Goal: Task Accomplishment & Management: Complete application form

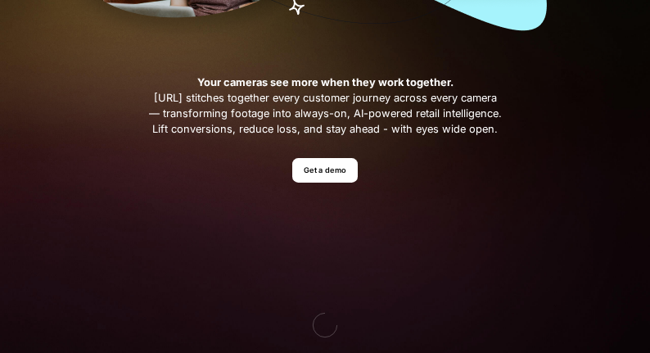
scroll to position [518, 0]
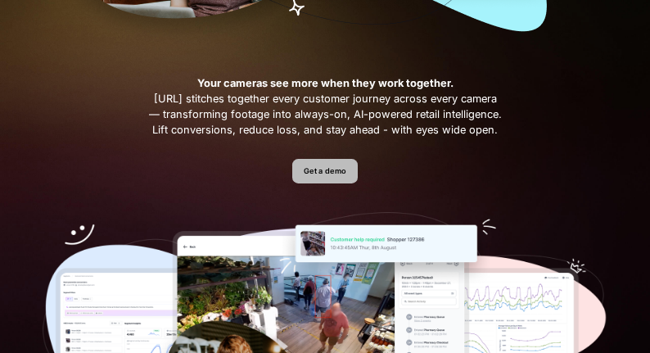
click at [328, 175] on link "Get a demo" at bounding box center [325, 171] width 66 height 24
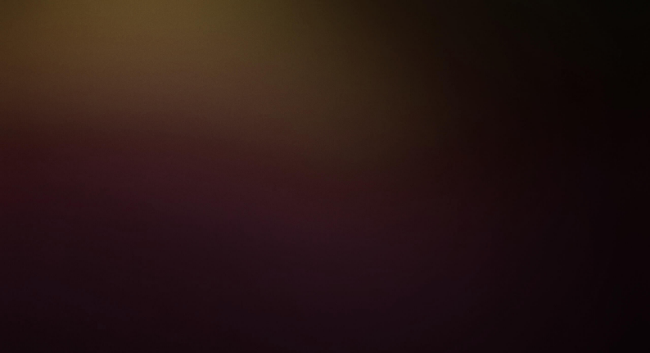
scroll to position [255, 0]
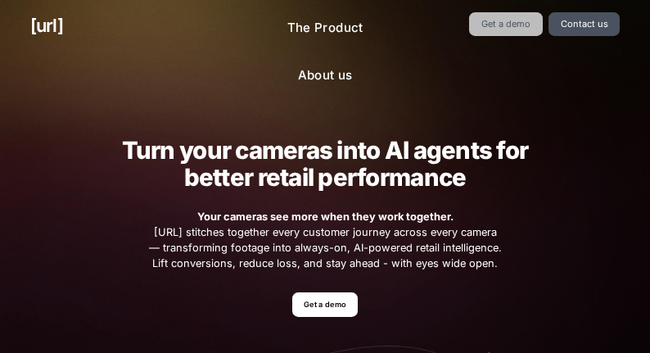
click at [501, 32] on link "Get a demo" at bounding box center [505, 24] width 73 height 24
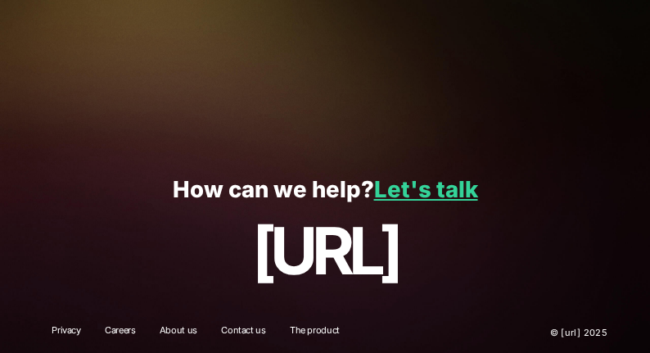
scroll to position [582, 0]
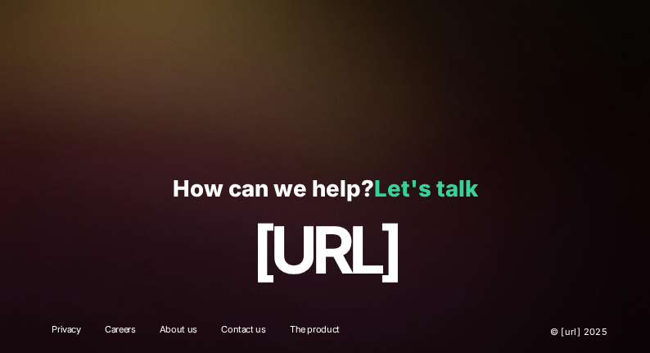
click at [417, 194] on link "Let's talk" at bounding box center [426, 188] width 104 height 28
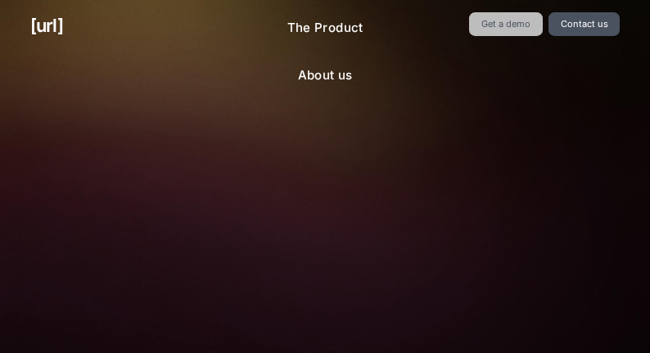
click at [509, 27] on link "Get a demo" at bounding box center [505, 24] width 73 height 24
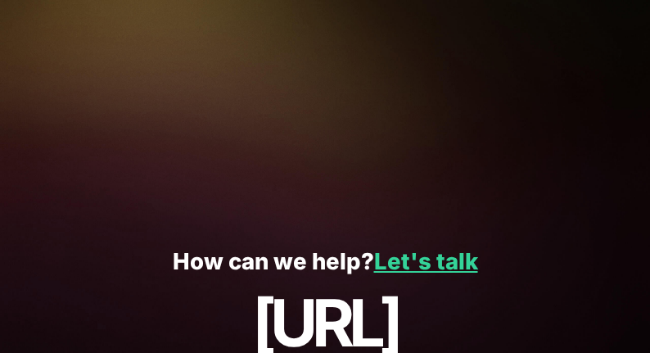
scroll to position [582, 0]
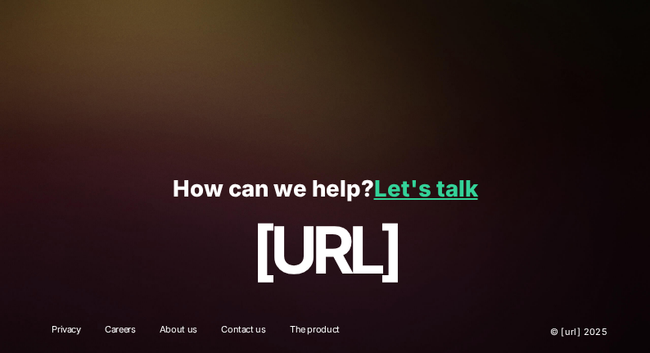
click at [311, 219] on p "[URL]" at bounding box center [325, 250] width 590 height 73
click at [308, 272] on p "[URL]" at bounding box center [325, 250] width 590 height 73
click at [249, 182] on p "How can we help? Let's talk" at bounding box center [325, 188] width 590 height 25
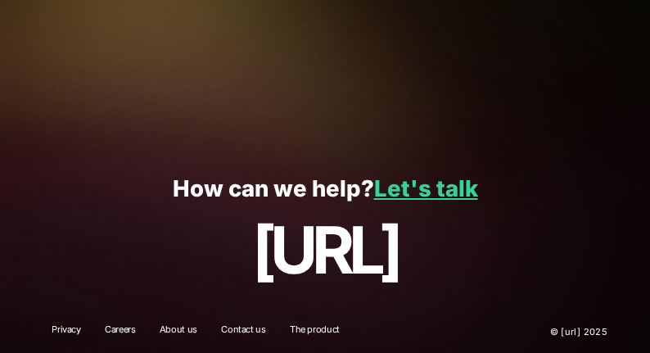
click at [249, 182] on p "How can we help? Let's talk" at bounding box center [325, 188] width 590 height 25
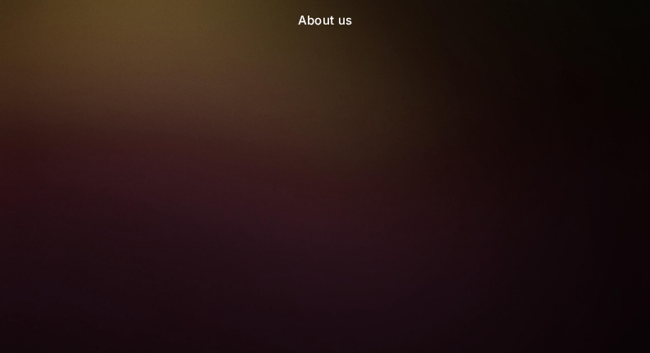
scroll to position [0, 0]
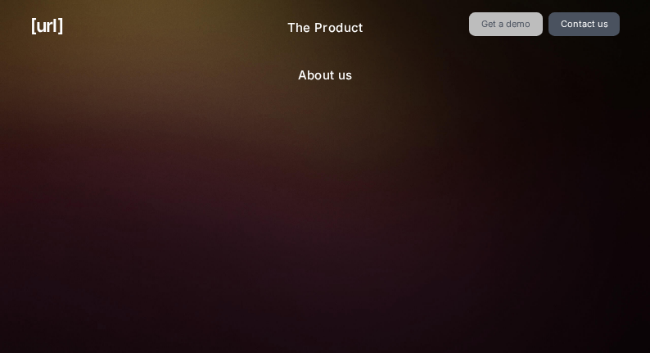
click at [518, 17] on link "Get a demo" at bounding box center [505, 24] width 73 height 24
